Goal: Task Accomplishment & Management: Manage account settings

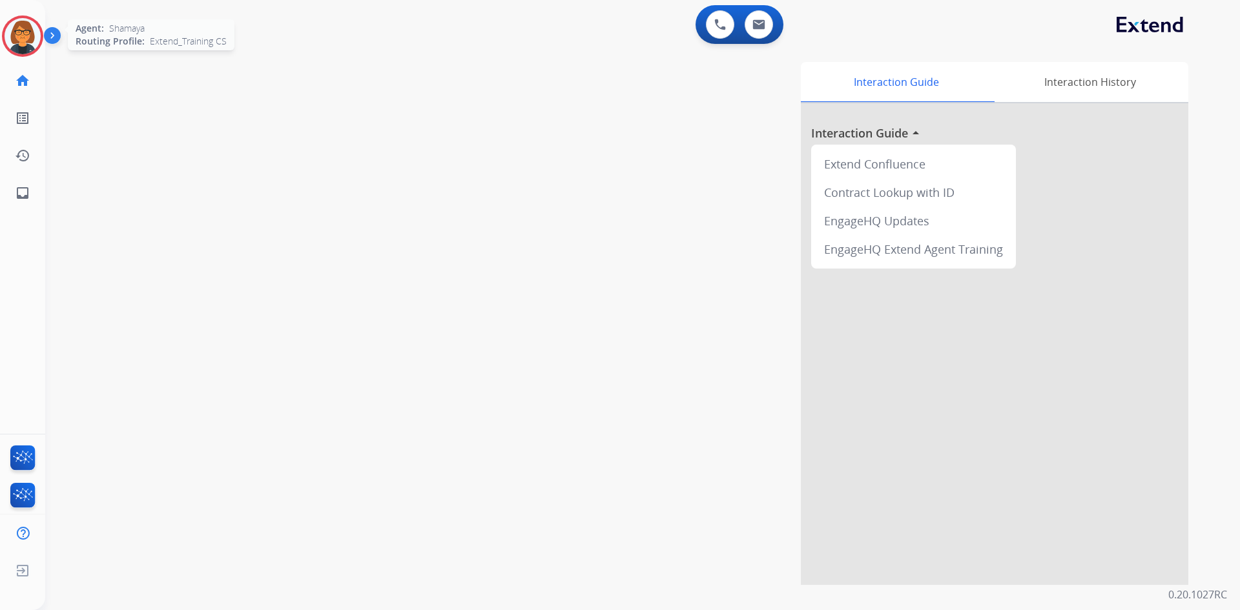
click at [22, 48] on img at bounding box center [23, 36] width 36 height 36
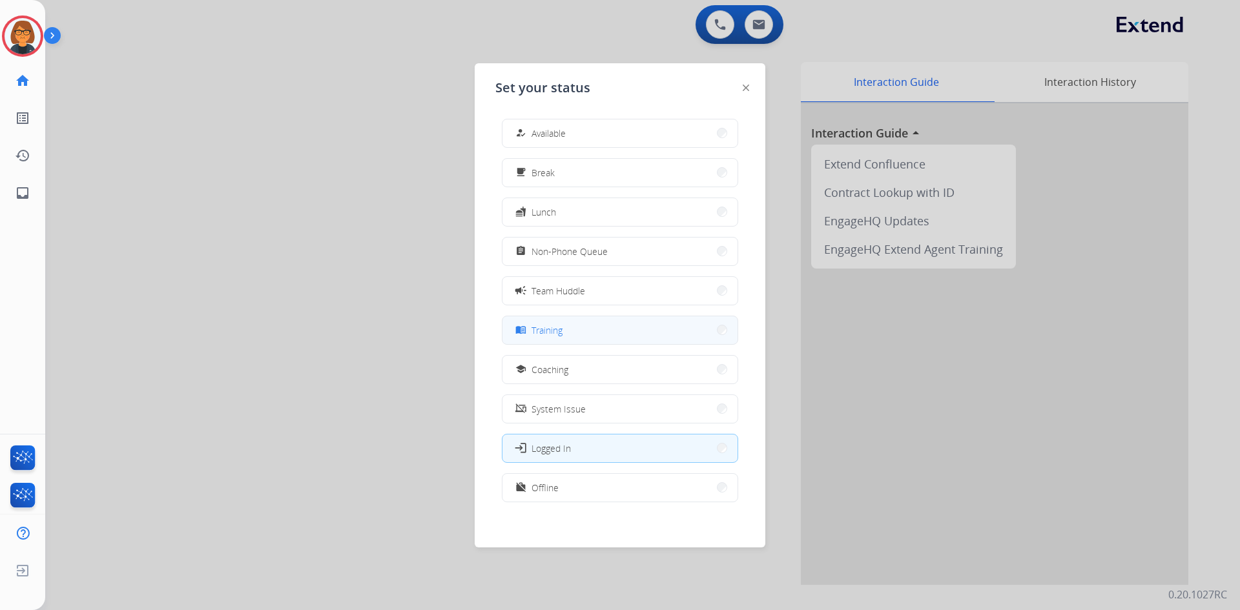
click at [636, 321] on button "menu_book Training" at bounding box center [619, 330] width 235 height 28
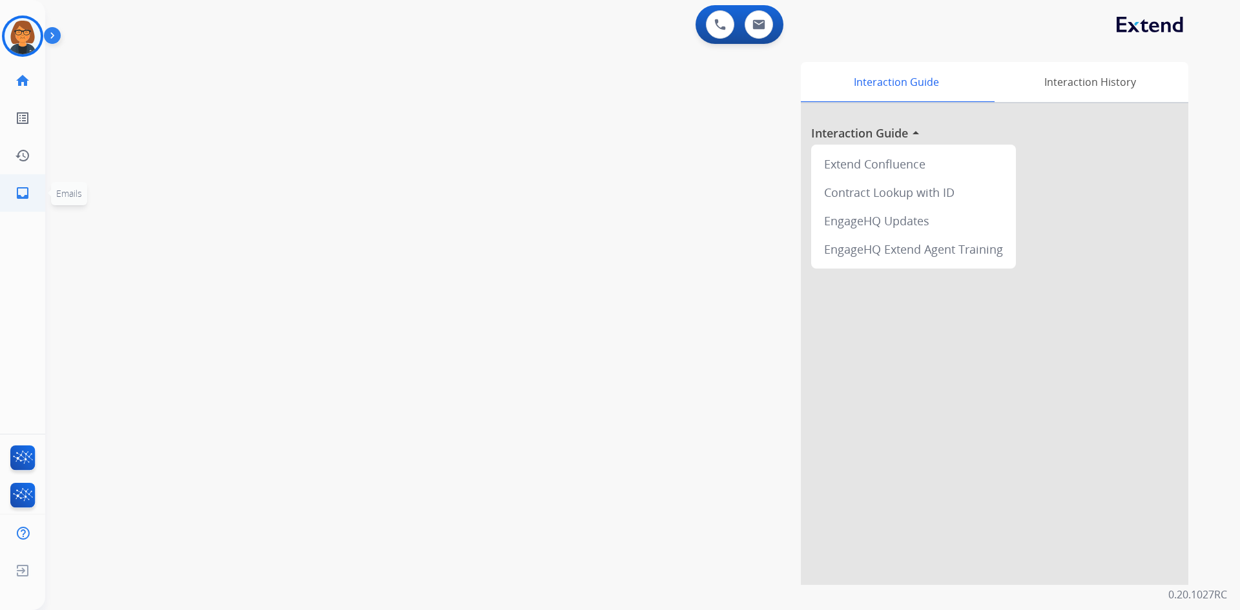
click at [33, 196] on link "inbox Emails" at bounding box center [23, 193] width 36 height 36
select select "**********"
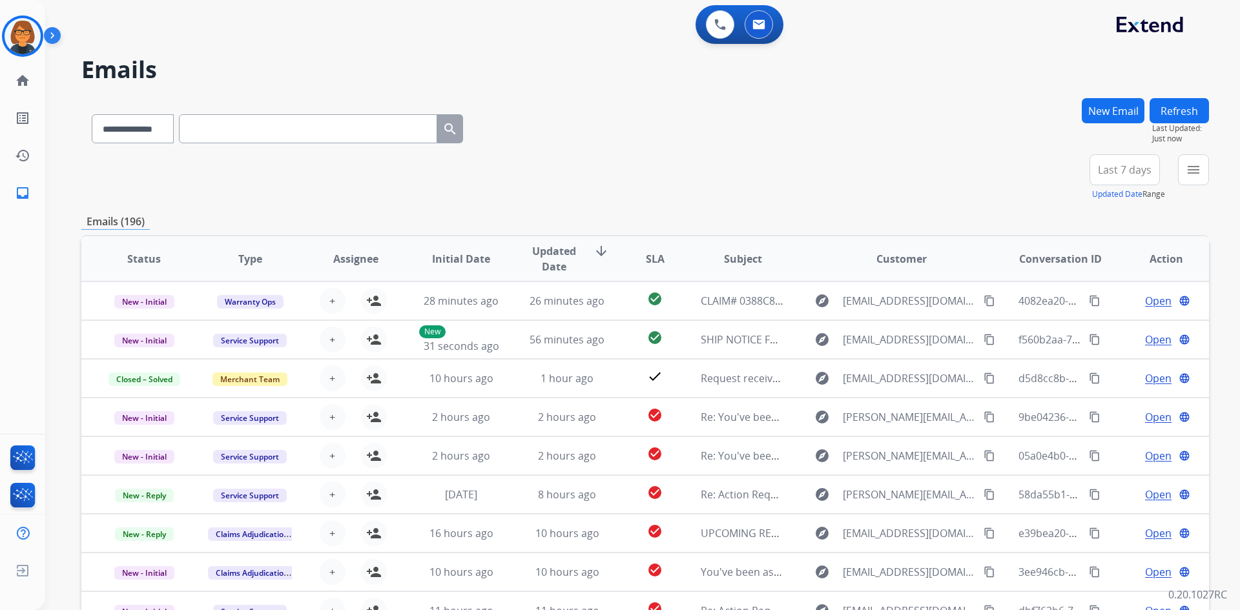
click at [1099, 167] on span "Last 7 days" at bounding box center [1125, 169] width 54 height 5
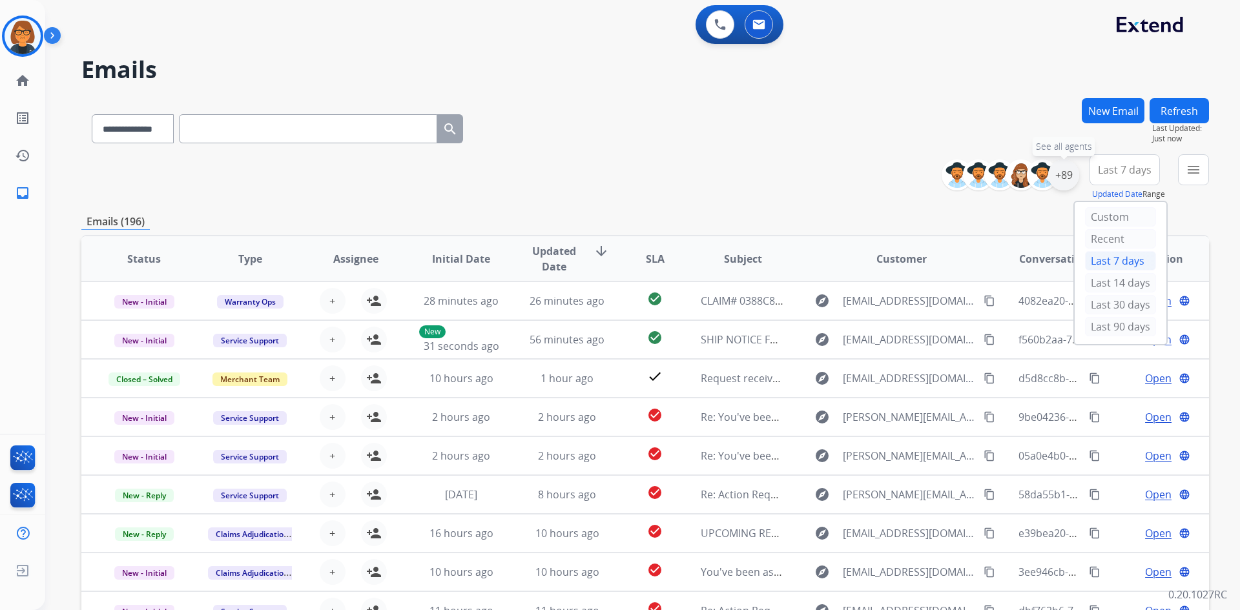
click at [1062, 174] on div "+89" at bounding box center [1063, 175] width 31 height 31
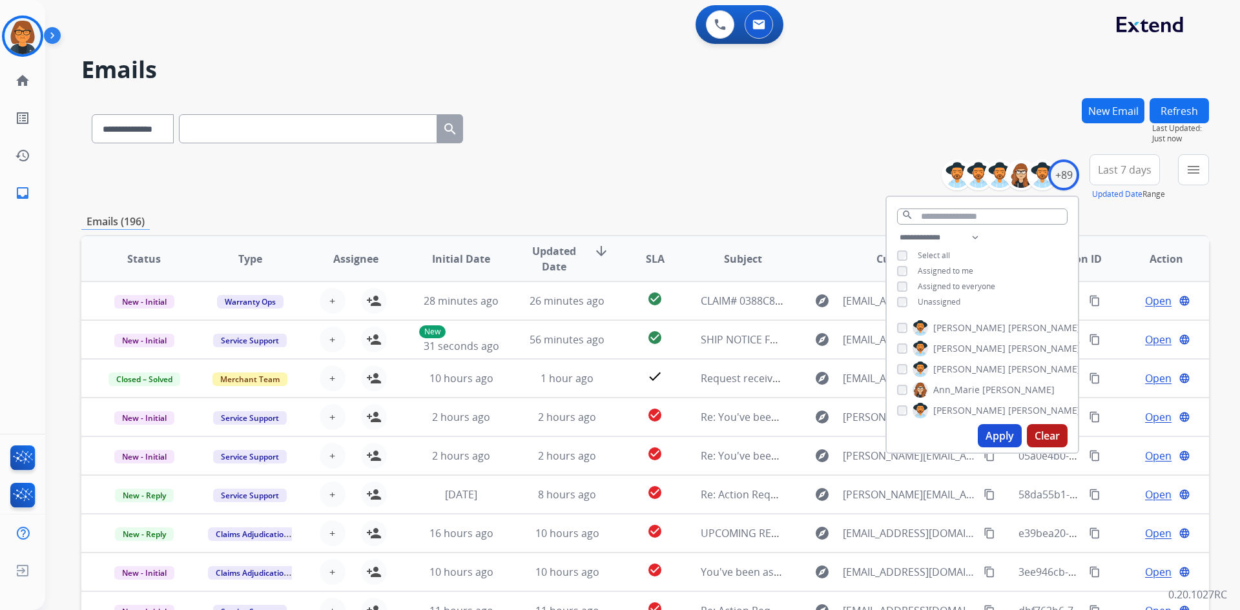
click at [929, 298] on span "Unassigned" at bounding box center [939, 301] width 43 height 11
click at [1011, 437] on button "Apply" at bounding box center [1000, 435] width 44 height 23
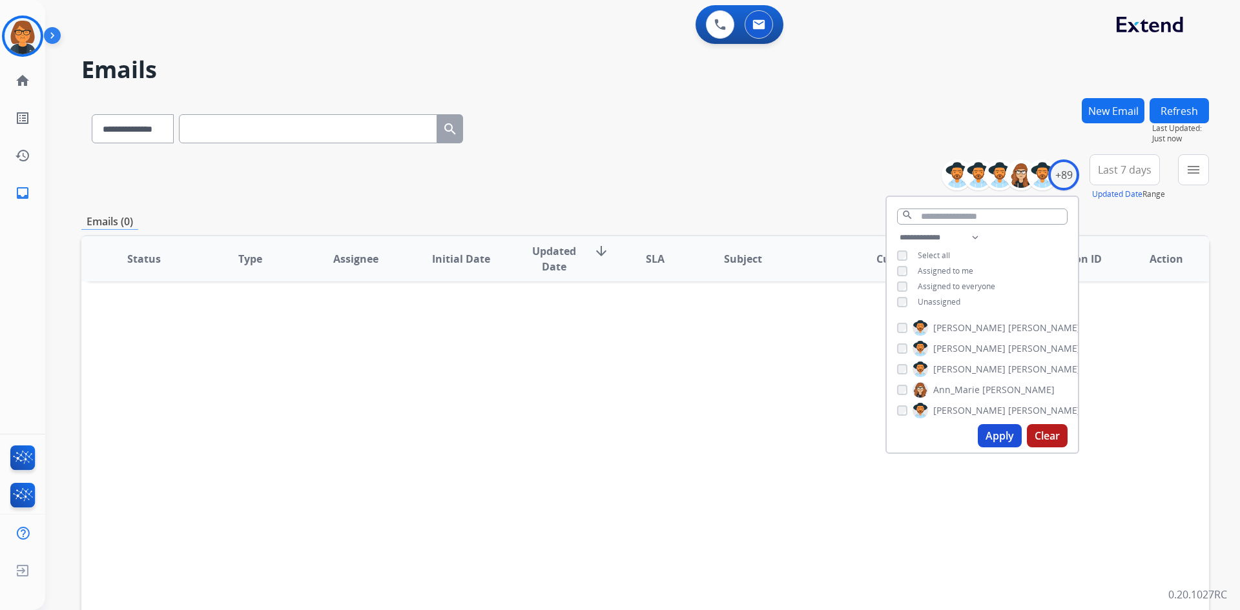
click at [820, 130] on div "**********" at bounding box center [645, 126] width 1128 height 56
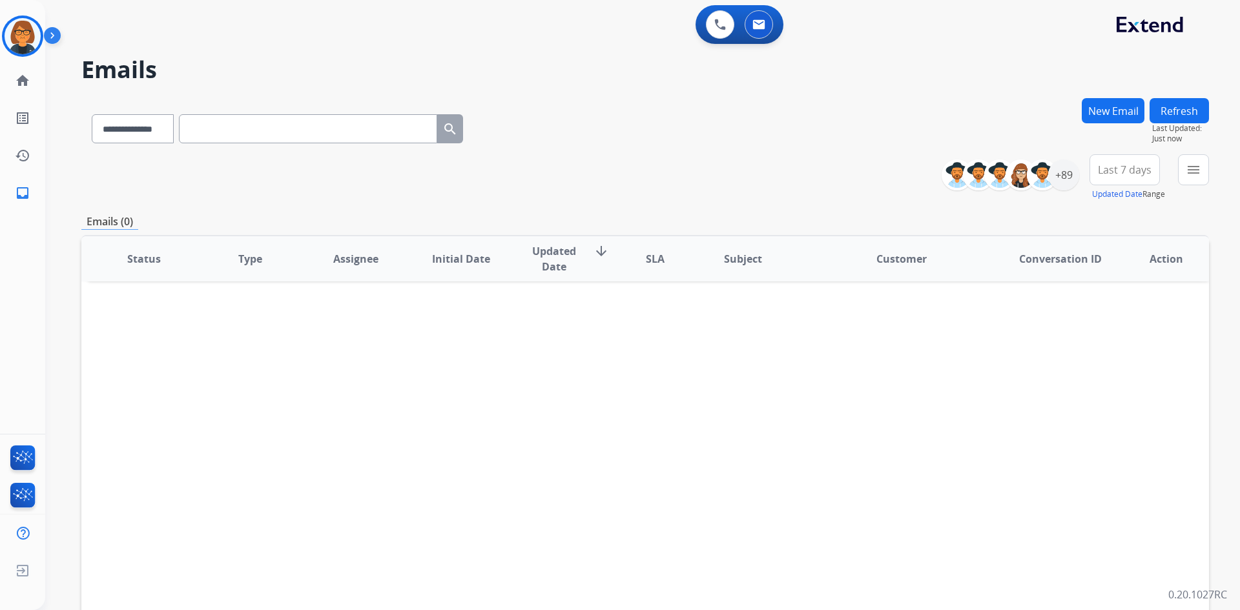
click at [1126, 172] on span "Last 7 days" at bounding box center [1125, 169] width 54 height 5
click at [1199, 173] on mat-icon "menu" at bounding box center [1193, 169] width 15 height 15
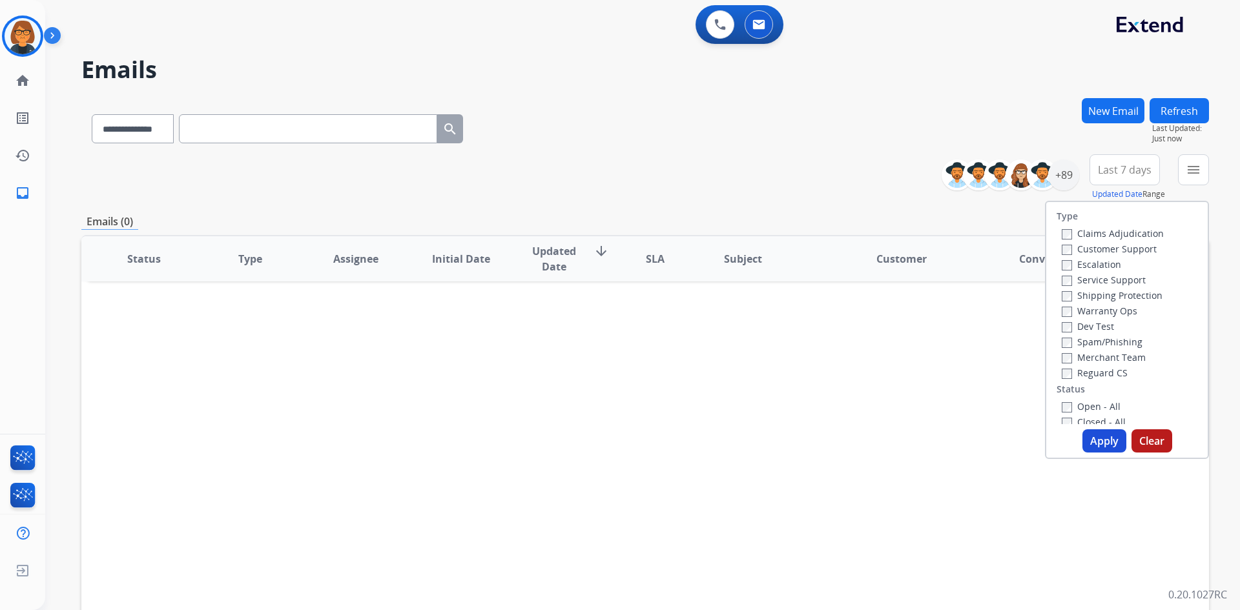
click at [1093, 279] on label "Service Support" at bounding box center [1104, 280] width 84 height 12
click at [1073, 369] on label "Reguard CS" at bounding box center [1095, 373] width 66 height 12
click at [1084, 220] on label "Service Support" at bounding box center [1104, 215] width 84 height 12
click at [1086, 230] on label "Shipping Protection" at bounding box center [1112, 231] width 101 height 12
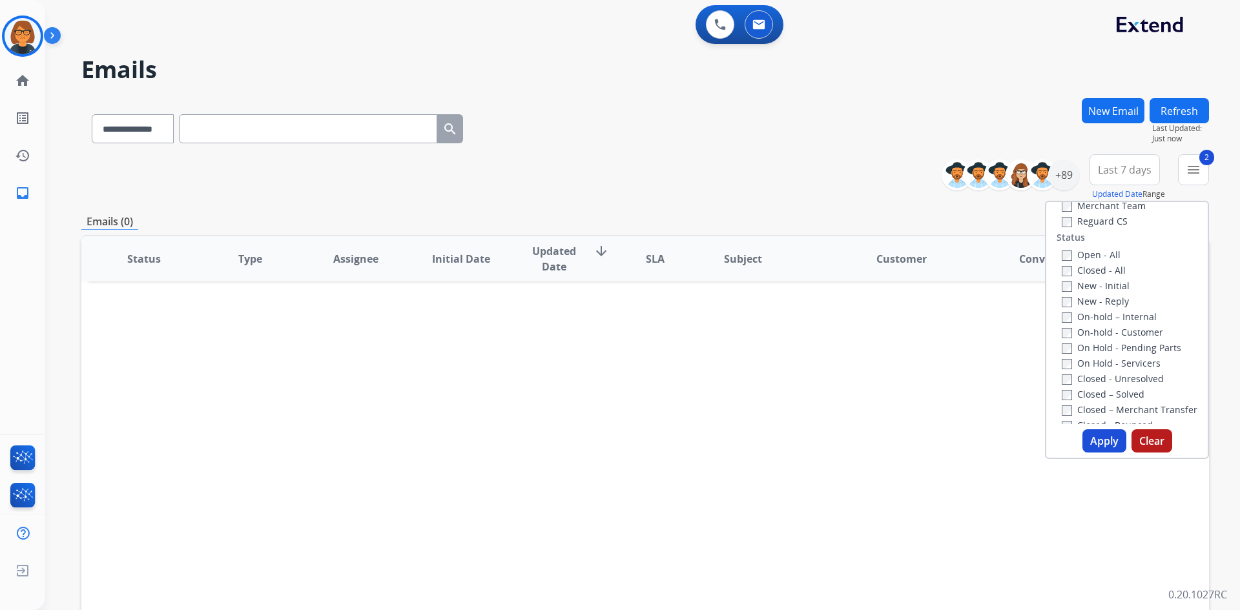
scroll to position [129, 0]
click at [1103, 280] on label "Open - All" at bounding box center [1091, 277] width 59 height 12
click at [1102, 433] on button "Apply" at bounding box center [1104, 440] width 44 height 23
